Goal: Use online tool/utility: Utilize a website feature to perform a specific function

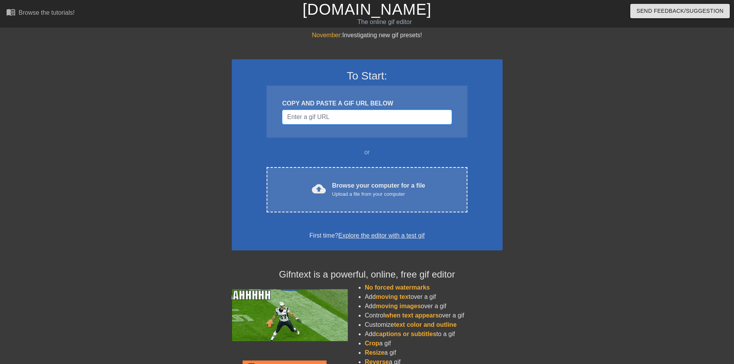
click at [326, 116] on input "Username" at bounding box center [367, 117] width 170 height 15
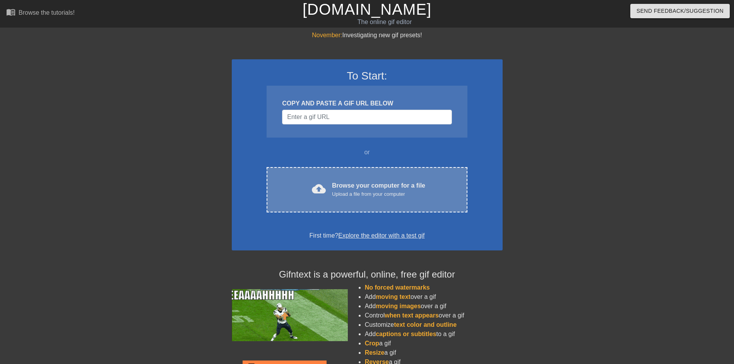
click at [330, 204] on div "cloud_upload Browse your computer for a file Upload a file from your computer C…" at bounding box center [367, 189] width 201 height 45
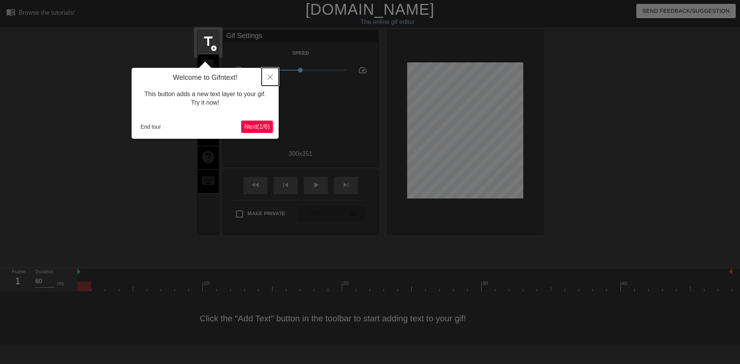
click at [271, 77] on icon "Close" at bounding box center [270, 76] width 5 height 5
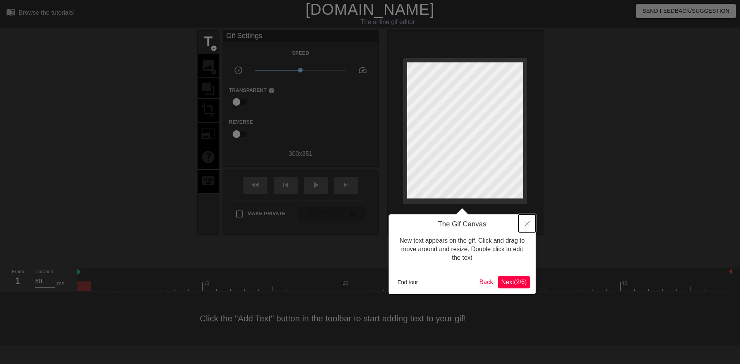
click at [526, 225] on icon "Close" at bounding box center [527, 223] width 5 height 5
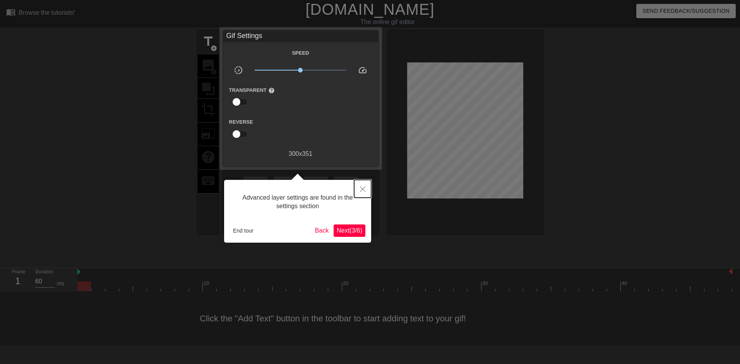
click at [358, 184] on button "Close" at bounding box center [362, 189] width 17 height 18
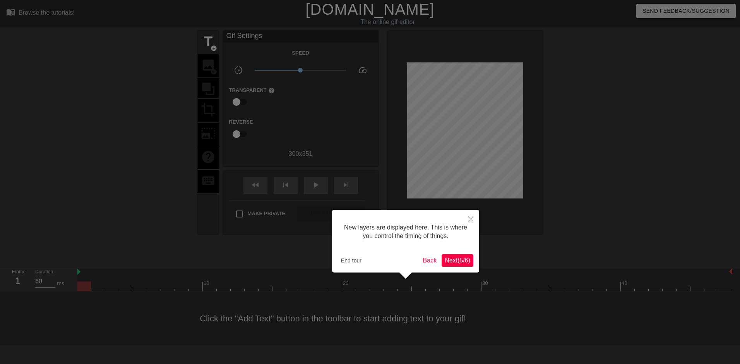
scroll to position [7, 0]
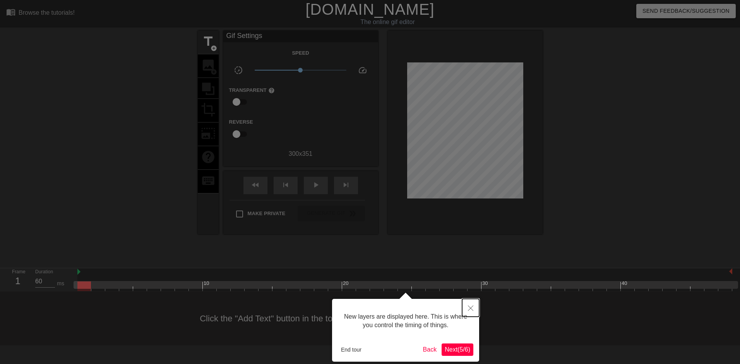
click at [469, 304] on button "Close" at bounding box center [470, 308] width 17 height 18
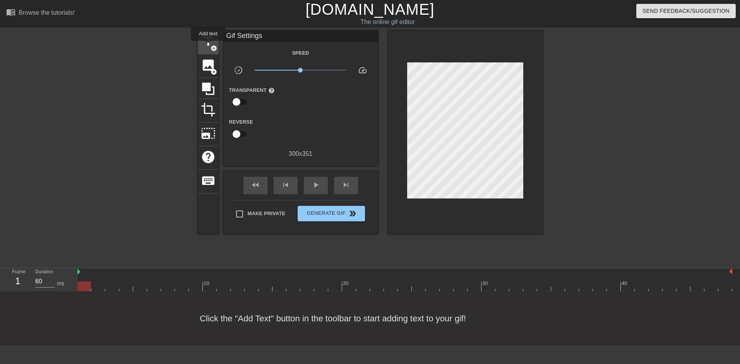
click at [208, 46] on span "title" at bounding box center [208, 41] width 15 height 15
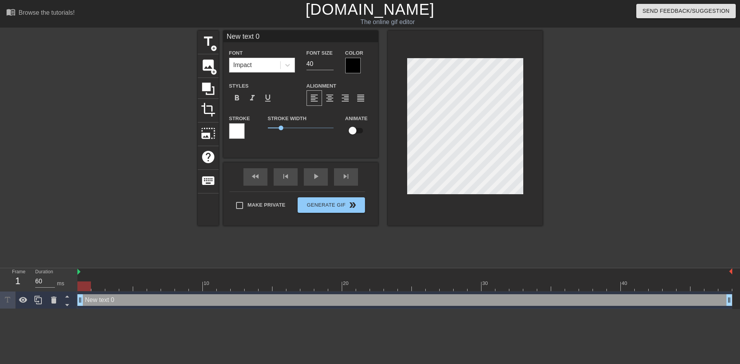
click at [348, 64] on div at bounding box center [352, 65] width 15 height 15
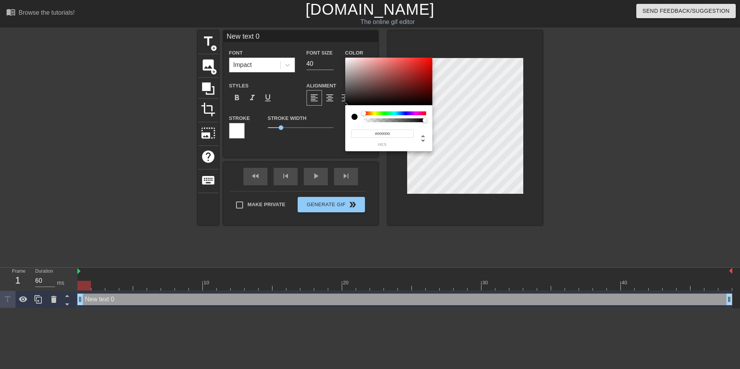
drag, startPoint x: 364, startPoint y: 113, endPoint x: 357, endPoint y: 113, distance: 7.4
click at [357, 113] on div at bounding box center [389, 117] width 75 height 11
click at [361, 113] on div at bounding box center [358, 117] width 12 height 11
click at [345, 60] on div at bounding box center [388, 82] width 87 height 48
type input "#FFFFFF"
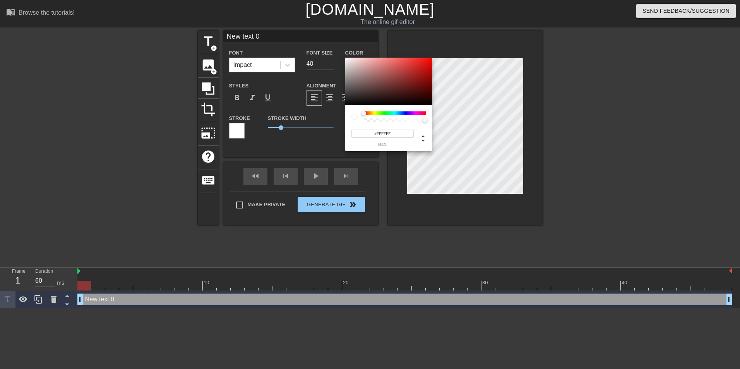
drag, startPoint x: 345, startPoint y: 59, endPoint x: 343, endPoint y: 55, distance: 4.5
click at [343, 55] on div "#FFFFFF hex" at bounding box center [370, 184] width 740 height 369
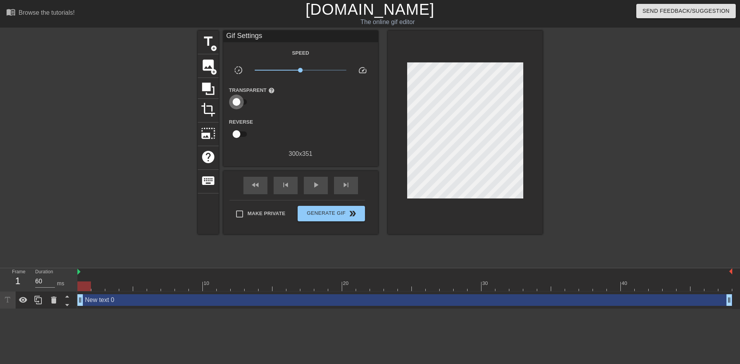
click at [240, 103] on input "checkbox" at bounding box center [236, 101] width 44 height 15
click at [240, 102] on input "checkbox" at bounding box center [244, 101] width 44 height 15
checkbox input "false"
click at [214, 48] on span "add_circle" at bounding box center [214, 48] width 7 height 7
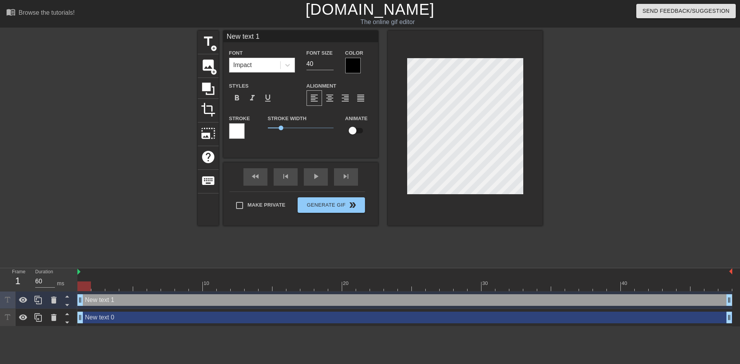
click at [237, 133] on div at bounding box center [236, 130] width 15 height 15
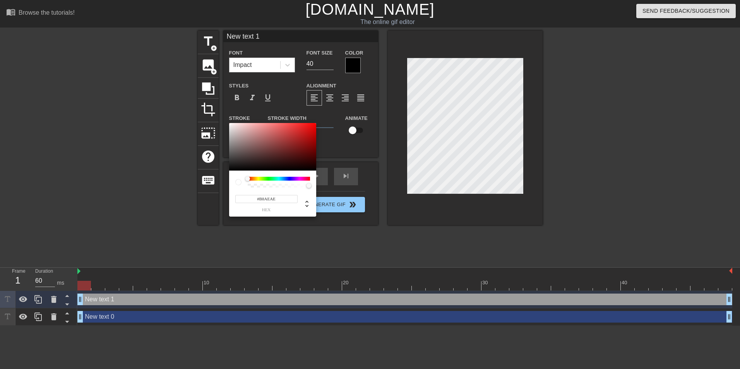
click at [234, 136] on div at bounding box center [272, 147] width 87 height 48
type input "#FFFFFF"
drag, startPoint x: 233, startPoint y: 151, endPoint x: 209, endPoint y: 107, distance: 50.4
click at [209, 107] on div "#FFFFFF hex" at bounding box center [370, 184] width 740 height 369
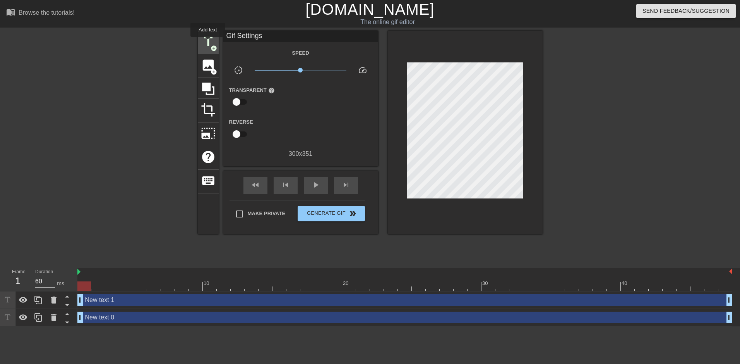
click at [208, 42] on span "title" at bounding box center [208, 41] width 15 height 15
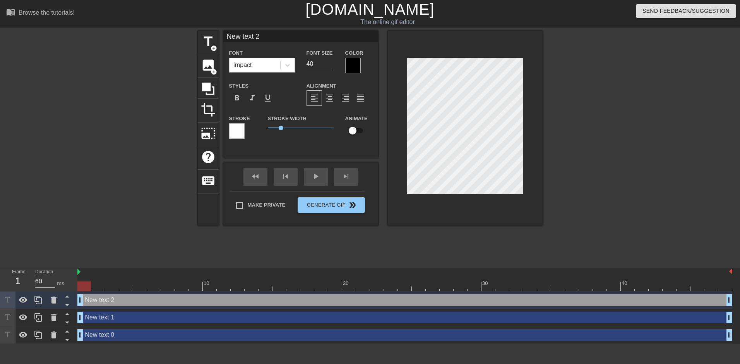
scroll to position [1, 1]
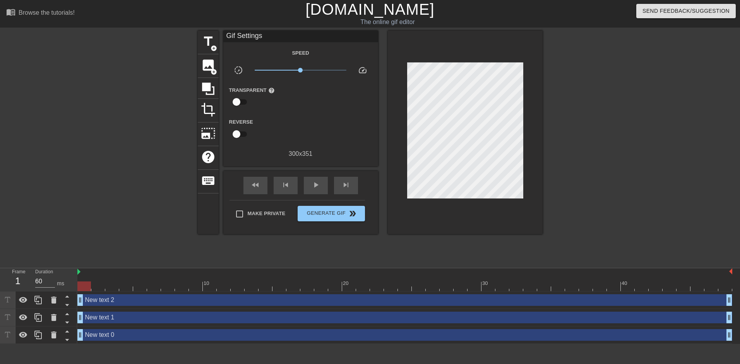
drag, startPoint x: 397, startPoint y: 82, endPoint x: 126, endPoint y: 249, distance: 318.0
click at [130, 242] on div at bounding box center [130, 147] width 116 height 232
click at [54, 302] on icon at bounding box center [53, 299] width 5 height 7
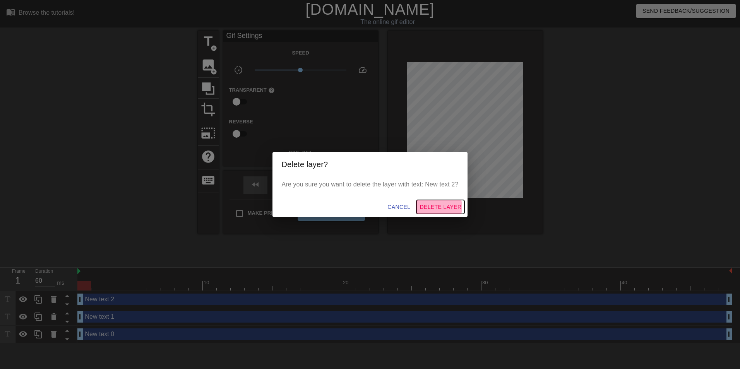
click at [437, 207] on span "Delete Layer" at bounding box center [441, 207] width 42 height 10
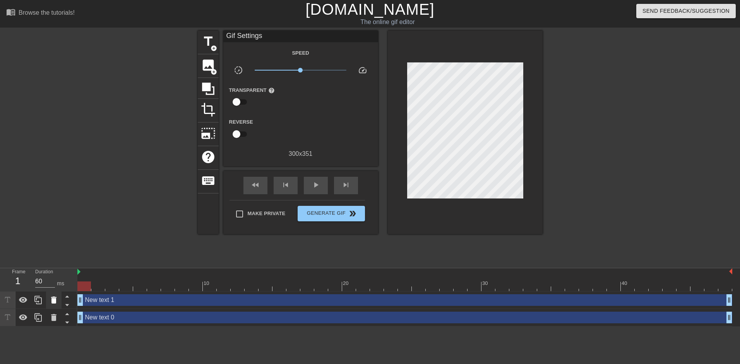
click at [56, 302] on icon at bounding box center [53, 299] width 5 height 7
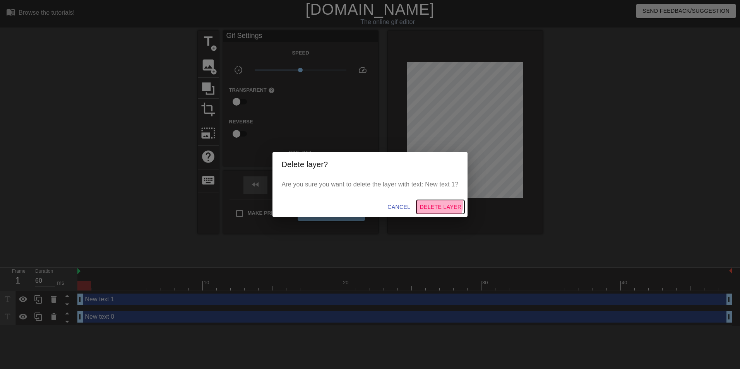
click at [441, 205] on span "Delete Layer" at bounding box center [441, 207] width 42 height 10
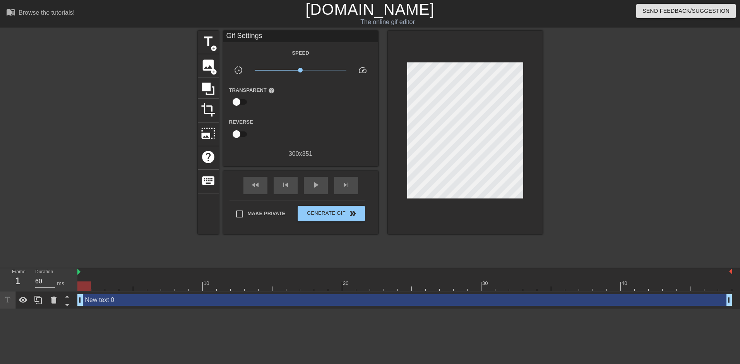
click at [141, 301] on div "New text 0 drag_handle drag_handle" at bounding box center [404, 300] width 655 height 12
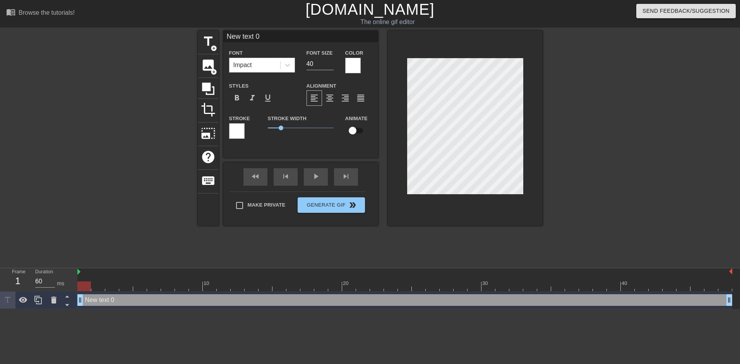
click at [246, 129] on div "Stroke" at bounding box center [242, 125] width 27 height 25
click at [242, 129] on div at bounding box center [236, 130] width 15 height 15
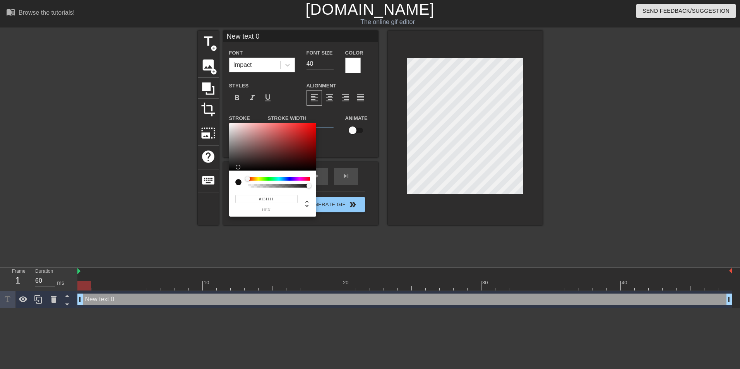
type input "#000000"
drag, startPoint x: 245, startPoint y: 163, endPoint x: 230, endPoint y: 172, distance: 17.7
click at [230, 172] on div "#000000 hex" at bounding box center [272, 170] width 87 height 94
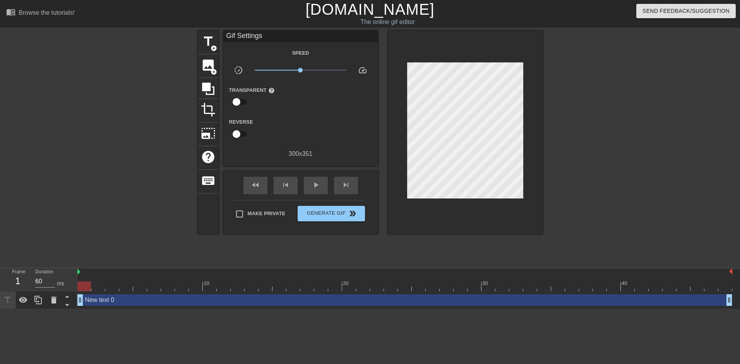
click at [114, 302] on div "New text 0 drag_handle drag_handle" at bounding box center [404, 300] width 655 height 12
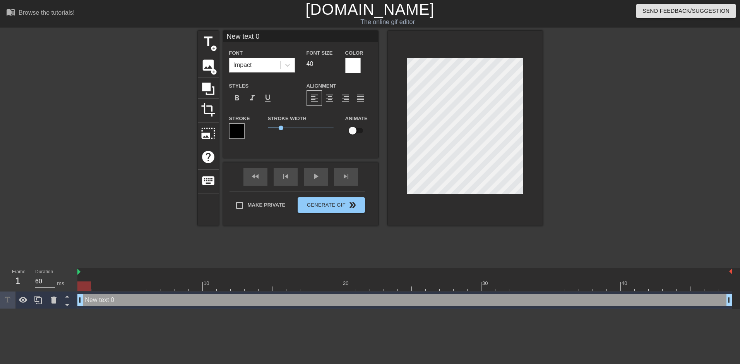
scroll to position [1, 2]
type input "A"
type textarea "A"
type input "AC"
type textarea "AC"
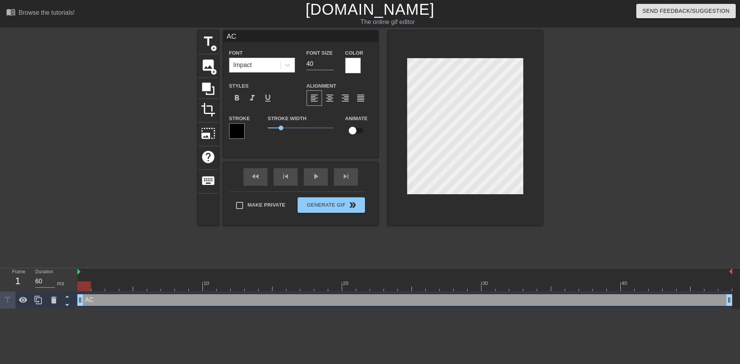
type input "ACA"
type textarea "ACA"
type input "ACA"
type textarea "ACA"
type input "ACA o"
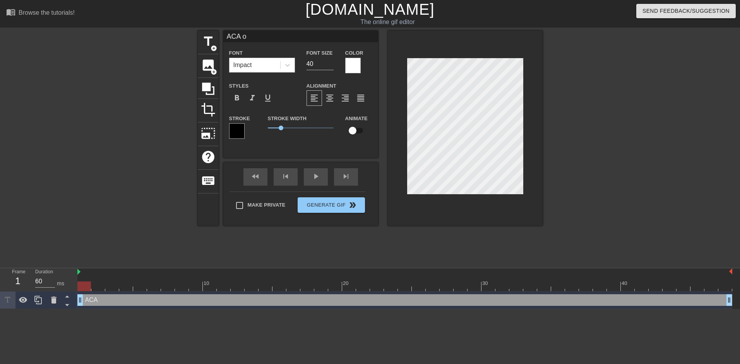
type textarea "ACA o"
type input "ACA on"
type textarea "ACA on"
type input "ACA on"
type textarea "ACA on"
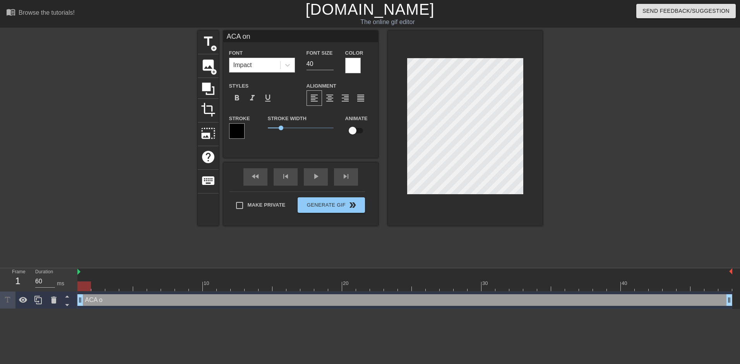
type input "ACA on t"
type textarea "ACA on t"
type input "ACA on th"
type textarea "ACA on th"
type input "ACA on the"
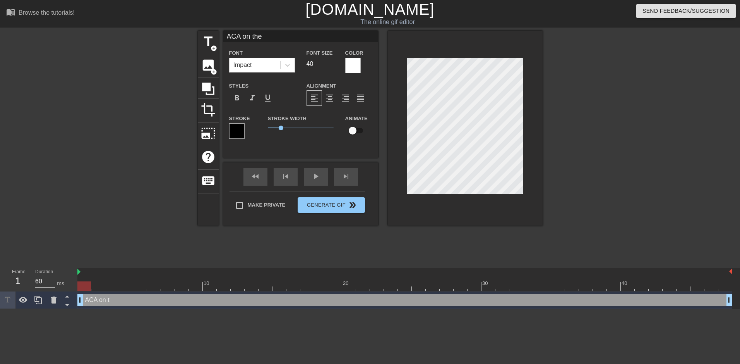
type textarea "ACA on the"
type input "ACA on thei"
type textarea "ACA on thei"
type input "ACA on their"
type textarea "ACA on their"
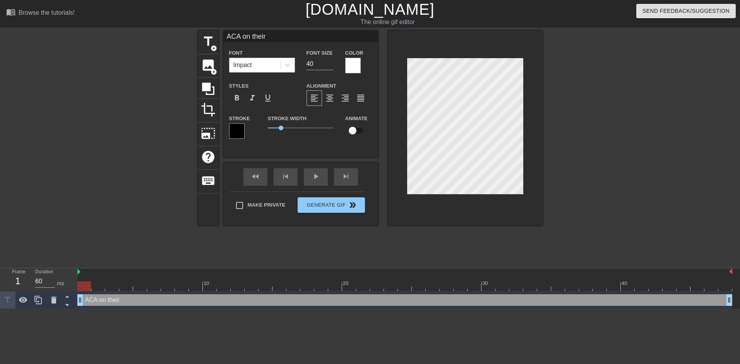
type input "ACA on their w"
type textarea "ACA on their w"
type input "ACA on their wa"
type textarea "ACA on their way"
type input "ACA on their way"
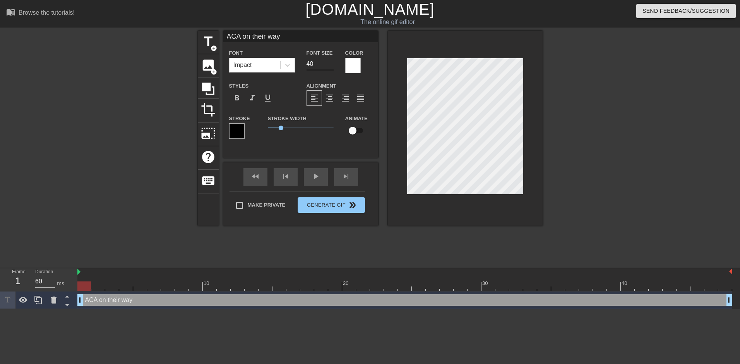
type textarea "ACA on their way"
type input "ACA on their way t"
type textarea "ACA on their way t"
type input "ACA on their way to"
type textarea "ACA on their way to"
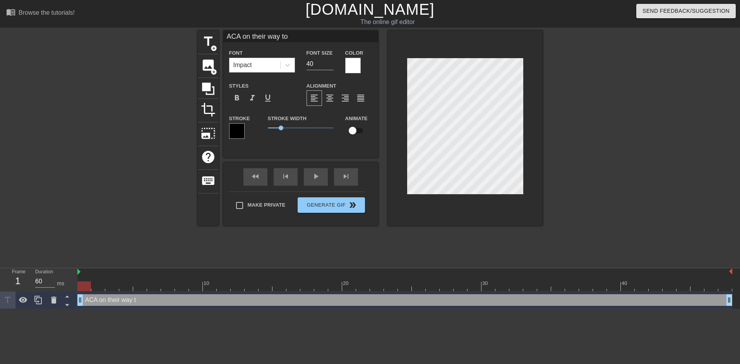
type input "ACA on their way to"
type textarea "ACA on their way to"
type input "ACA on their way to g"
type textarea "ACA on their way to g"
type input "ACA on their way to gi"
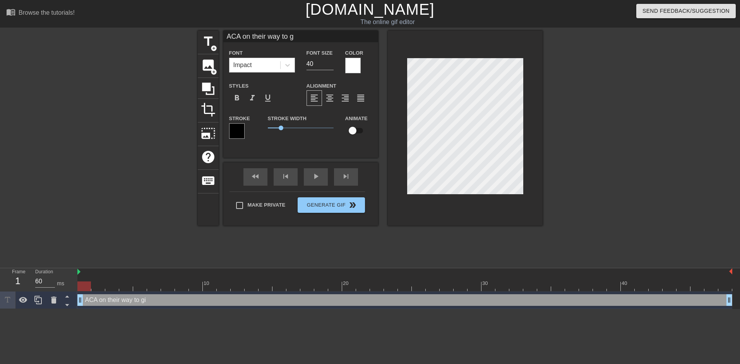
type textarea "ACA on their way to gi"
type input "ACA on their way to giv"
type textarea "ACA on their way to giv"
type input "ACA on their way to give"
type textarea "ACA on their way to give"
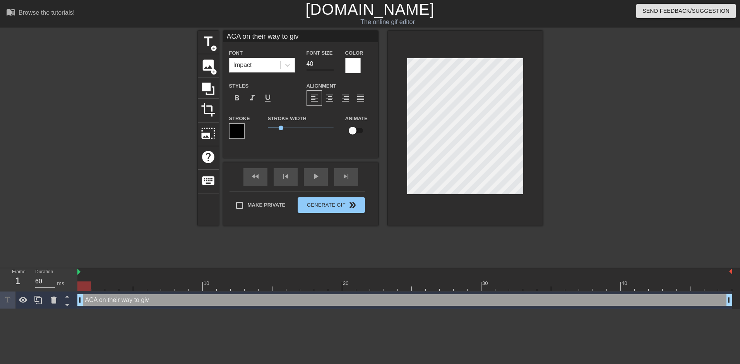
scroll to position [1, 4]
type input "ACA on their way to give"
type textarea "ACA on their way to give"
type input "ACA on their way to give c"
type textarea "ACA on their way to give c"
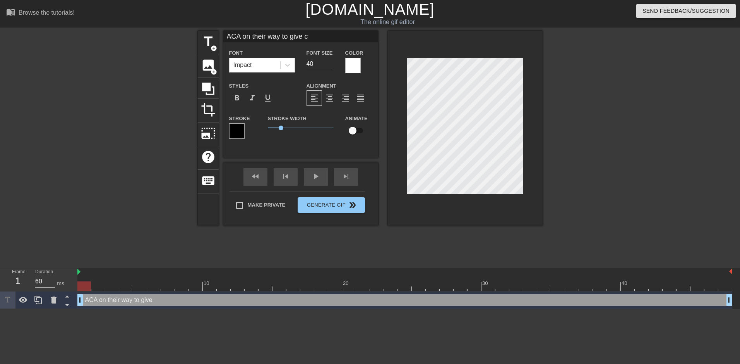
type input "ACA on their way to give cl"
type textarea "ACA on their way to give cl"
type input "ACA on their way to give cli"
type textarea "ACA on their way to give clie"
type input "ACA on their way to give clie"
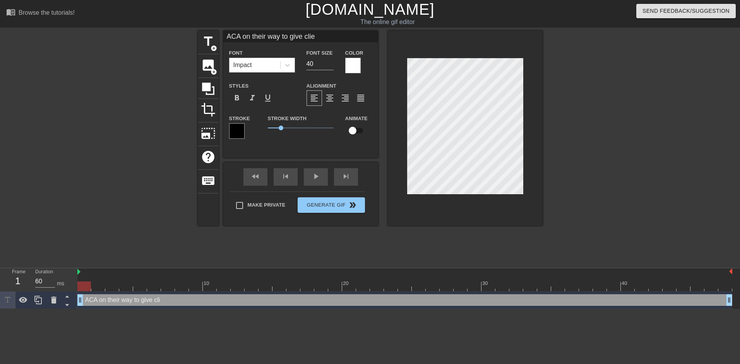
type textarea "ACA on their way to give clien"
type input "ACA on their way to give client"
type textarea "ACA on their way to give client"
type input "ACA on their way to give clients"
type textarea "ACA on their way to give clients"
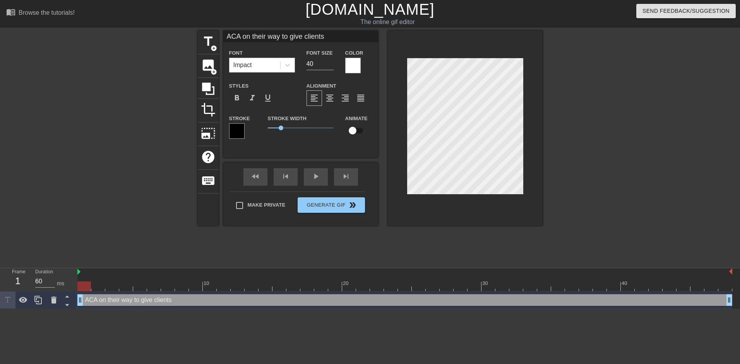
type input "ACA on their way to give clients"
type textarea "ACA on their way to give clients"
type input "ACA on their way to give clients f"
type textarea "ACA on their way to give clients f"
type input "ACA on their way to give clients fr"
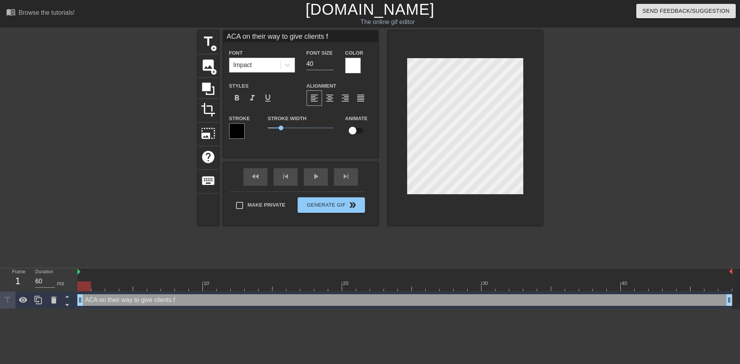
type textarea "ACA on their way to give clients fr"
type input "ACA on their way to give clients fre"
type textarea "ACA on their way to give clients fre"
type input "ACA on their way to give clients free"
type textarea "ACA on their way to give clients free"
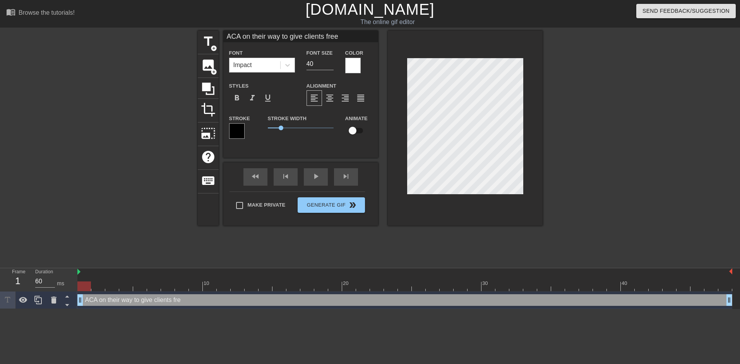
type input "ACA on their way to give clients free"
type textarea "ACA on their way to give clients free"
type input "ACA on their way to give clients free s"
type textarea "ACA on their way to give clients free s"
type input "ACA on their way to give clients free se"
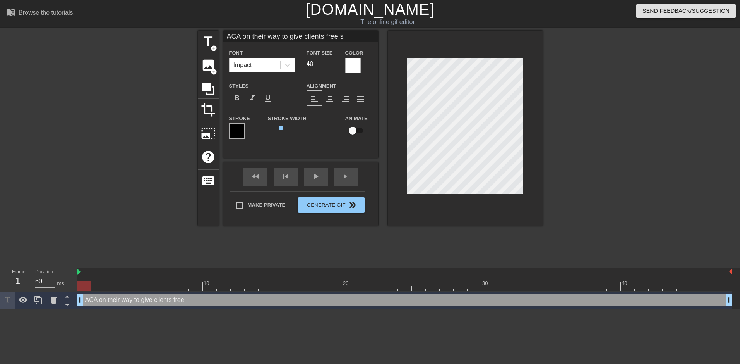
type textarea "ACA on their way to give clients free se"
type input "ACA on their way to give clients free ser"
type textarea "ACA on their way to give clients free ser"
type input "ACA on their way to give clients free serv"
type textarea "ACA on their way to give clients free serv"
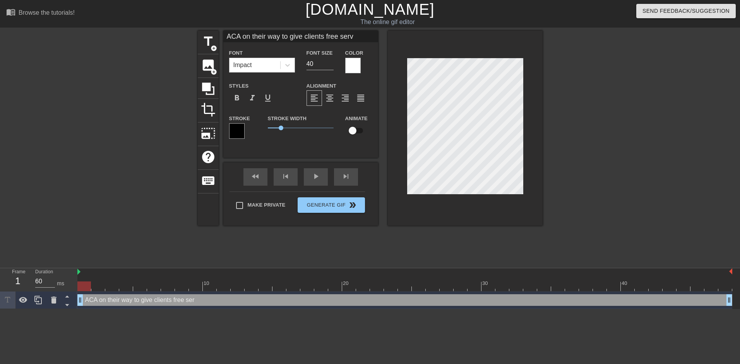
type input "ACA on their way to give clients free servi"
type textarea "ACA on their way to give clients free servi"
type input "ACA on their way to give clients free servic"
type textarea "ACA on their way to give clients free servic"
type input "ACA on their way to give clients free service"
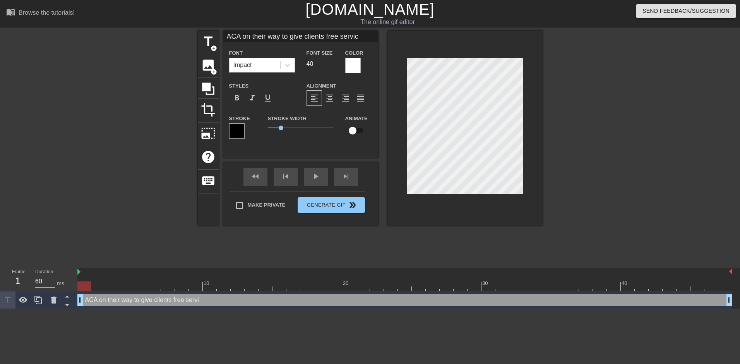
type textarea "ACA on their way to give clients free service"
type input "ACA on their way to give clients free services"
type textarea "ACA on their way to give clients free services"
click at [537, 155] on div at bounding box center [465, 128] width 155 height 195
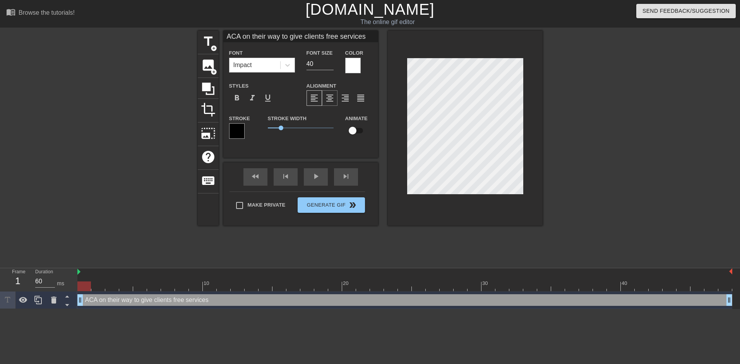
click at [325, 96] on span "format_align_center" at bounding box center [329, 97] width 9 height 9
click at [318, 96] on span "format_align_left" at bounding box center [314, 97] width 9 height 9
click at [304, 64] on div "Font Size 40" at bounding box center [320, 60] width 39 height 25
click at [307, 63] on div "Font Size 40" at bounding box center [320, 60] width 39 height 25
click at [308, 63] on input "40" at bounding box center [320, 64] width 27 height 12
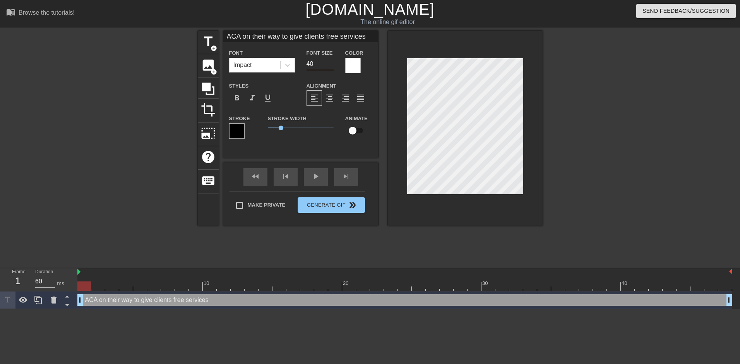
click at [313, 64] on input "40" at bounding box center [320, 64] width 27 height 12
click at [327, 66] on input "40" at bounding box center [320, 64] width 27 height 12
click at [331, 65] on input "39" at bounding box center [320, 64] width 27 height 12
click at [331, 65] on input "38" at bounding box center [320, 64] width 27 height 12
click at [331, 65] on input "37" at bounding box center [320, 64] width 27 height 12
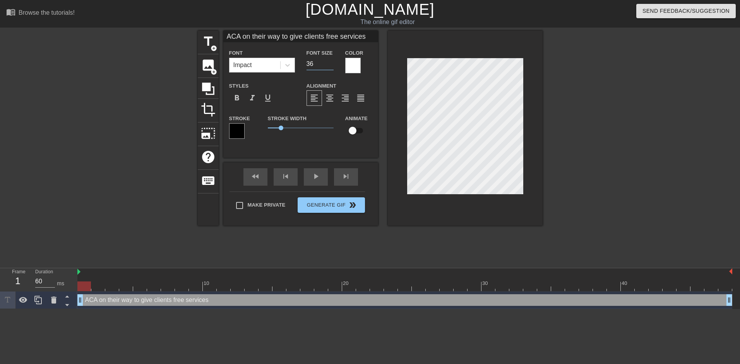
click at [331, 65] on input "36" at bounding box center [320, 64] width 27 height 12
click at [331, 65] on input "35" at bounding box center [320, 64] width 27 height 12
click at [331, 65] on input "34" at bounding box center [320, 64] width 27 height 12
click at [331, 65] on input "33" at bounding box center [320, 64] width 27 height 12
click at [331, 65] on input "32" at bounding box center [320, 64] width 27 height 12
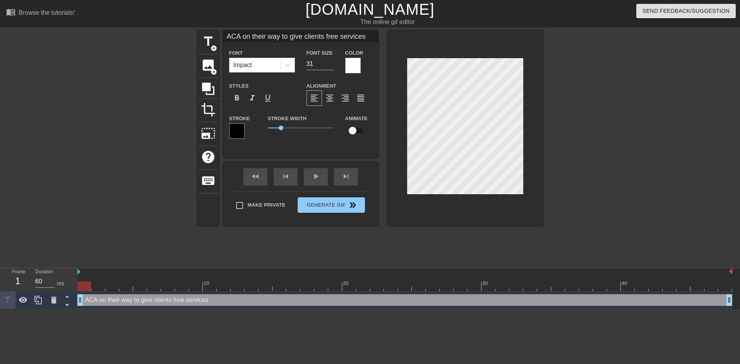
click at [331, 65] on input "31" at bounding box center [320, 64] width 27 height 12
click at [331, 65] on input "30" at bounding box center [320, 64] width 27 height 12
click at [331, 65] on input "29" at bounding box center [320, 64] width 27 height 12
click at [331, 65] on input "28" at bounding box center [320, 64] width 27 height 12
click at [331, 65] on input "27" at bounding box center [320, 64] width 27 height 12
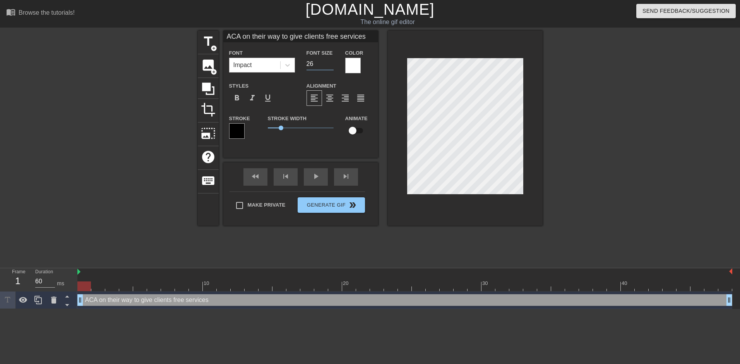
type input "26"
click at [331, 65] on input "26" at bounding box center [320, 64] width 27 height 12
click at [616, 212] on div at bounding box center [610, 147] width 116 height 232
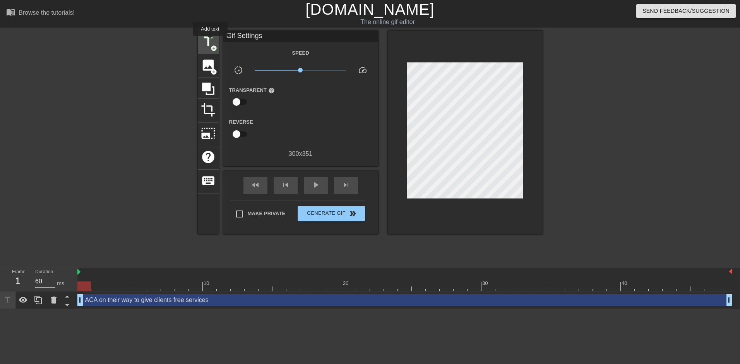
click at [210, 41] on span "title" at bounding box center [208, 41] width 15 height 15
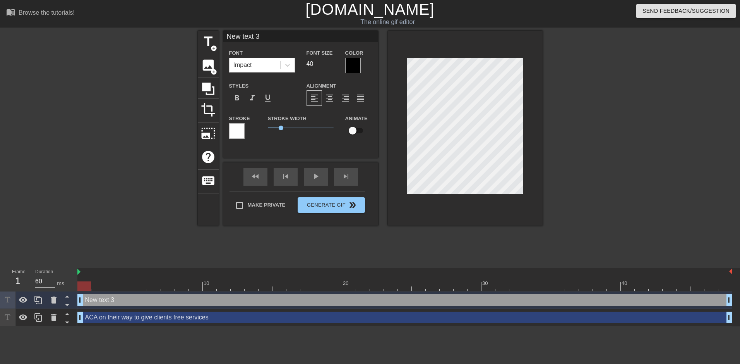
click at [239, 129] on div at bounding box center [236, 130] width 15 height 15
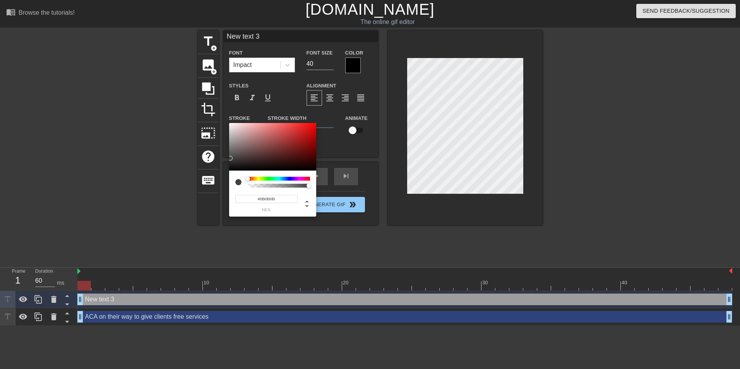
type input "#000000"
drag, startPoint x: 237, startPoint y: 164, endPoint x: 227, endPoint y: 174, distance: 14.2
click at [227, 174] on div "#000000 hex" at bounding box center [370, 184] width 740 height 369
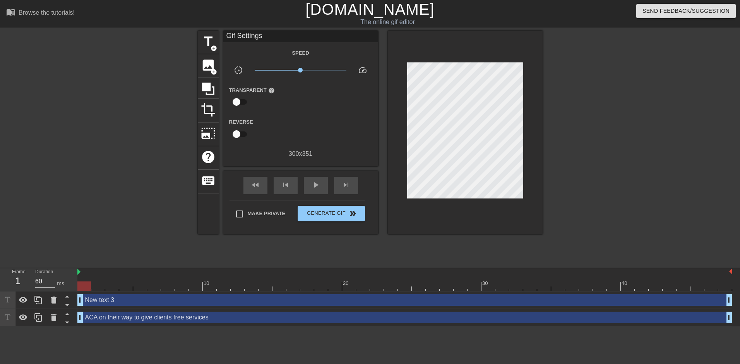
click at [117, 298] on div "New text 3 drag_handle drag_handle" at bounding box center [404, 300] width 655 height 12
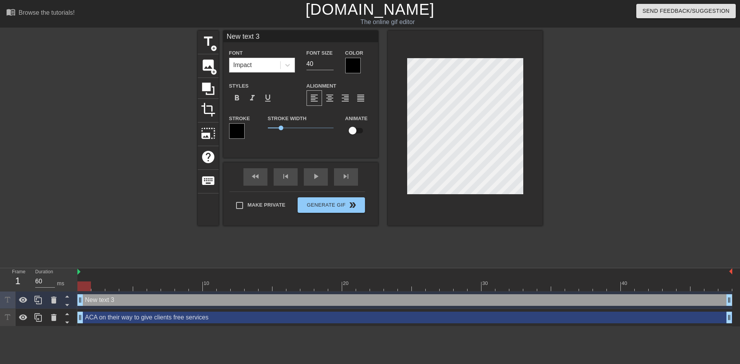
click at [351, 57] on div "Color" at bounding box center [358, 60] width 27 height 25
click at [353, 69] on div at bounding box center [352, 65] width 15 height 15
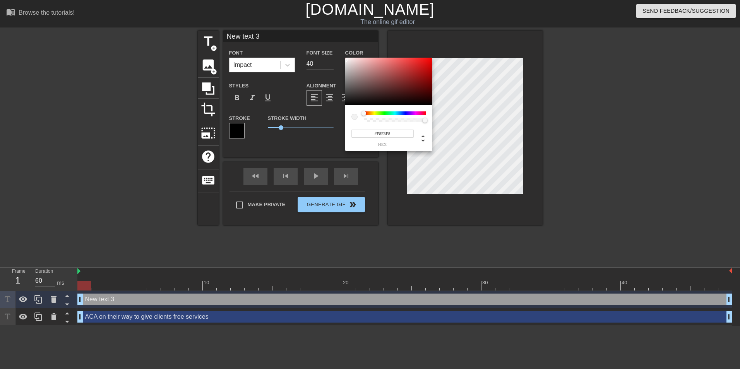
type input "#FFFFFF"
drag, startPoint x: 355, startPoint y: 88, endPoint x: 339, endPoint y: 53, distance: 38.5
click at [339, 53] on div "#FFFFFF hex" at bounding box center [370, 184] width 740 height 369
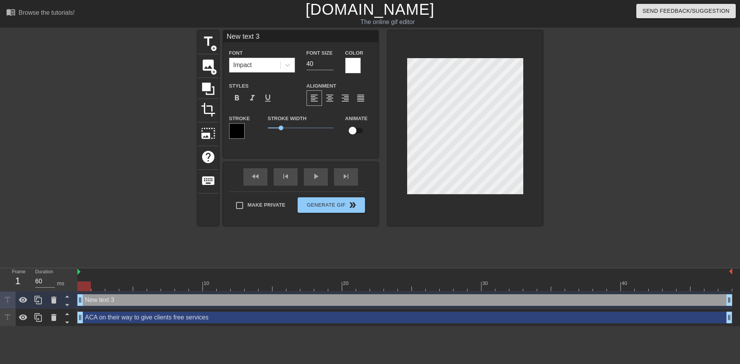
scroll to position [1, 2]
type input "f"
type textarea "f"
type input "fr"
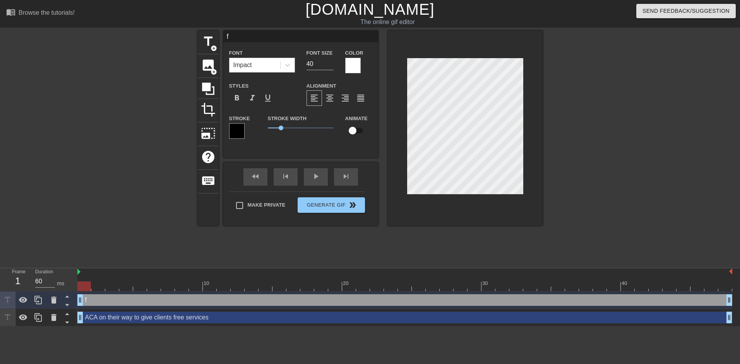
type textarea "fr"
type input "fre"
type textarea "fre"
type input "free"
type textarea "free"
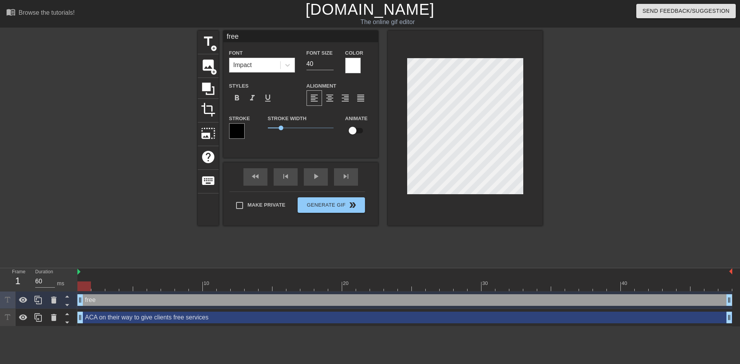
type input "free"
type textarea "free"
type input "free s"
type textarea "free s"
type input "free se"
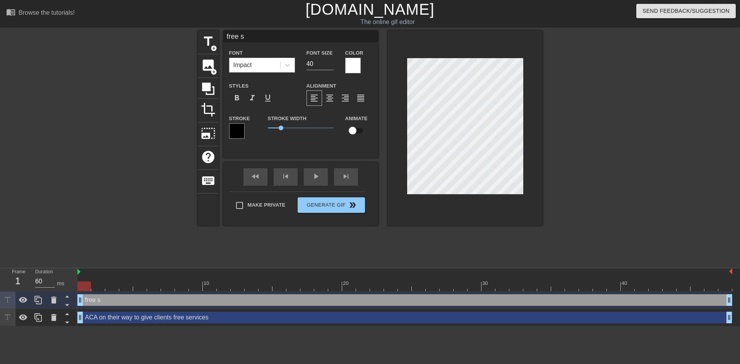
type textarea "free se"
type input "free ser"
type textarea "free ser"
type input "free serv"
type textarea "free serv"
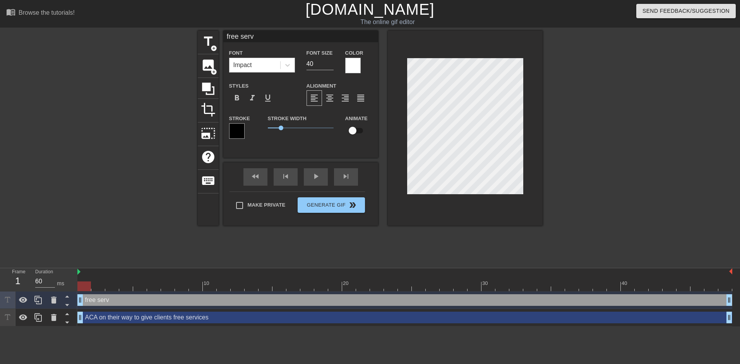
type input "free servi"
type textarea "free servi"
type input "free servic"
type textarea "free servic"
type input "free service"
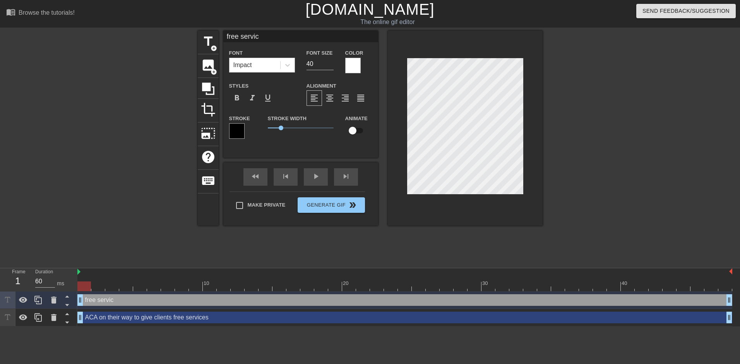
type textarea "free service"
type input "free services"
type textarea "free services"
click at [328, 66] on input "39" at bounding box center [320, 64] width 27 height 12
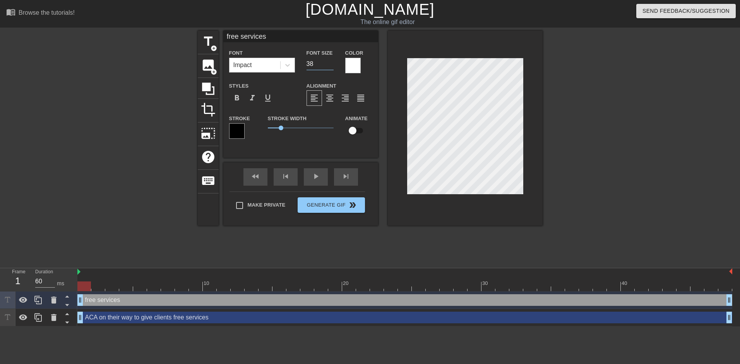
click at [330, 66] on input "38" at bounding box center [320, 64] width 27 height 12
click at [330, 66] on input "37" at bounding box center [320, 64] width 27 height 12
click at [330, 66] on input "36" at bounding box center [320, 64] width 27 height 12
click at [330, 66] on input "35" at bounding box center [320, 64] width 27 height 12
type input "26"
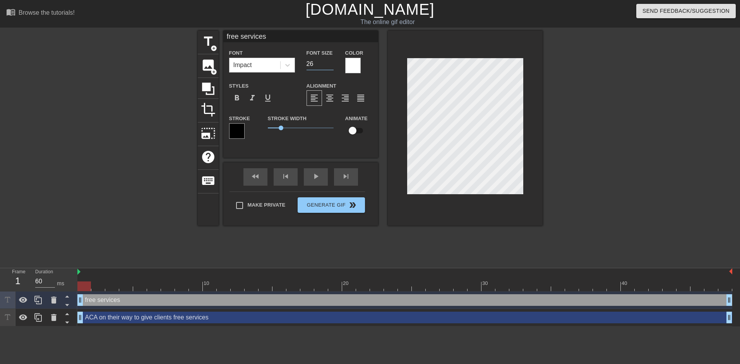
click at [330, 66] on input "26" at bounding box center [320, 64] width 27 height 12
type input "ACA on their way to give clients free services"
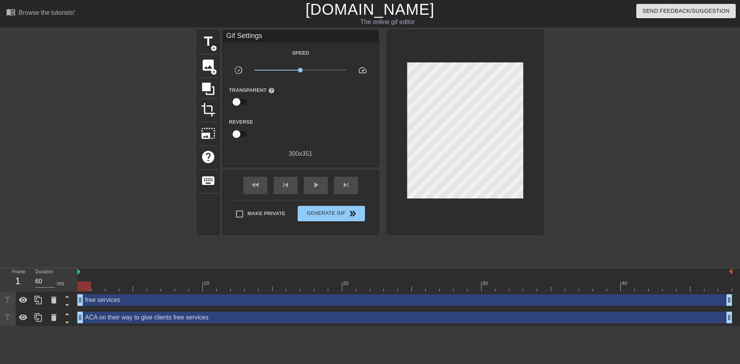
click at [606, 185] on div at bounding box center [610, 147] width 116 height 232
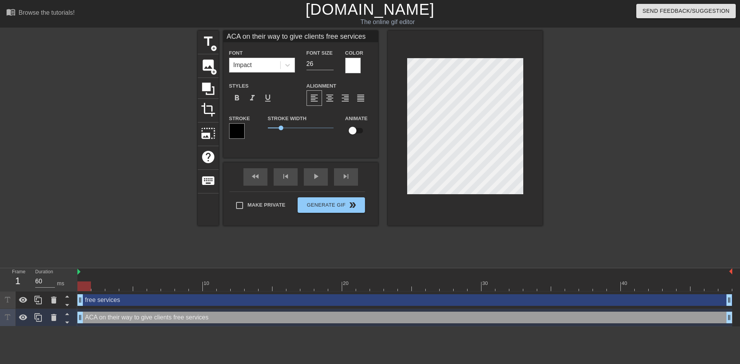
type input "free services"
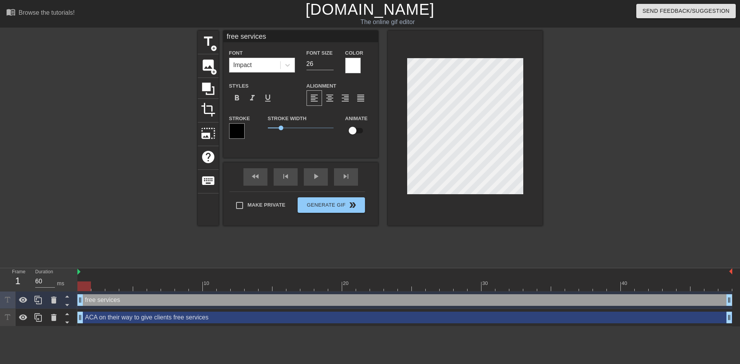
click at [626, 178] on div at bounding box center [610, 147] width 116 height 232
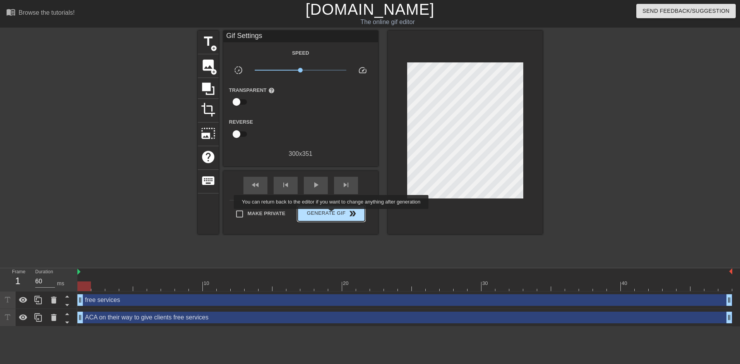
click at [332, 214] on span "Generate Gif double_arrow" at bounding box center [331, 213] width 61 height 9
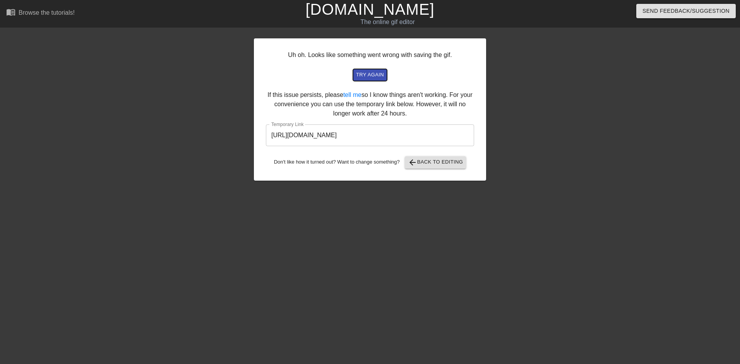
click at [379, 76] on span "try again" at bounding box center [370, 74] width 28 height 9
drag, startPoint x: 448, startPoint y: 139, endPoint x: 257, endPoint y: 136, distance: 190.9
click at [257, 136] on div "Uh oh. Looks like something went wrong with saving the gif. try again If this i…" at bounding box center [370, 109] width 232 height 142
